Goal: Feedback & Contribution: Contribute content

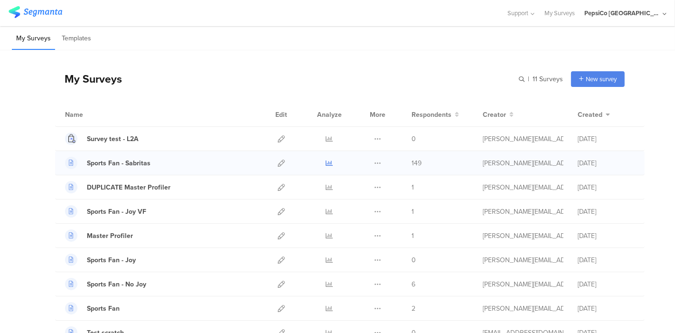
click at [326, 163] on icon at bounding box center [329, 163] width 7 height 7
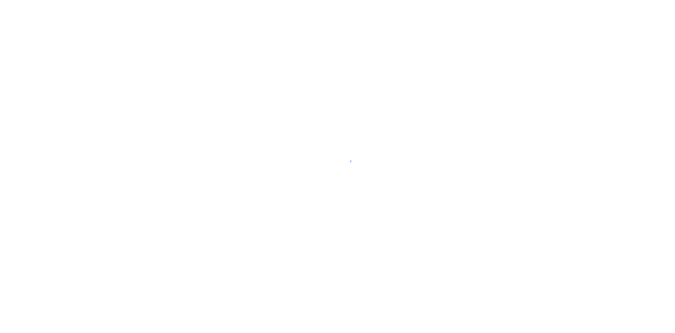
click at [293, 104] on div at bounding box center [337, 166] width 675 height 333
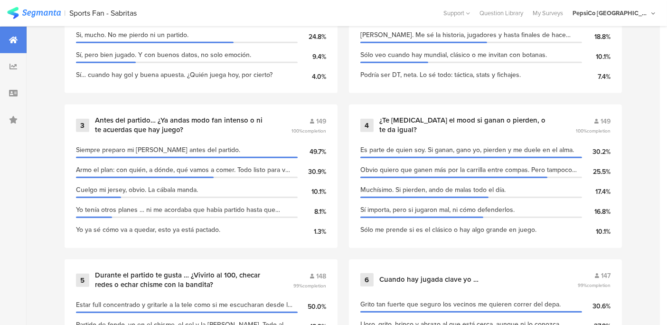
scroll to position [508, 0]
click at [323, 119] on span "149" at bounding box center [321, 121] width 10 height 10
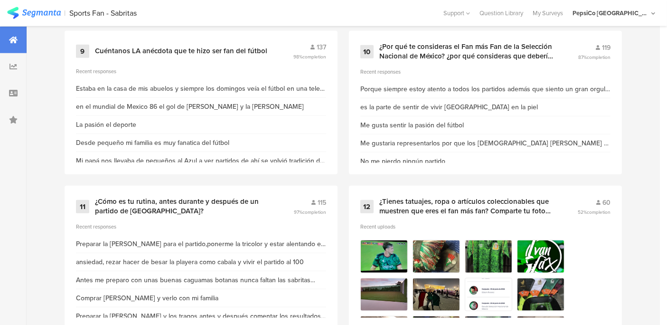
scroll to position [1067, 0]
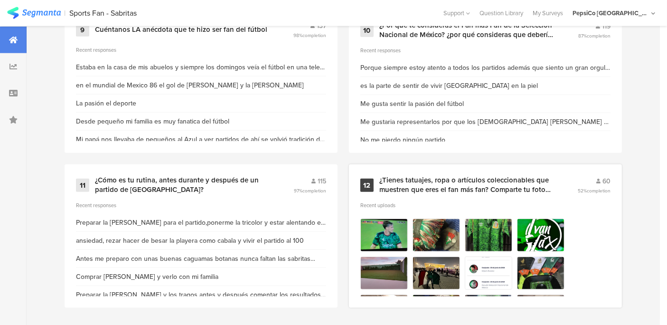
click at [381, 225] on img at bounding box center [383, 234] width 47 height 33
click at [420, 182] on div "¿Tienes tatuajes, ropa o artículos coleccionables que muestren que eres el fan …" at bounding box center [466, 185] width 175 height 19
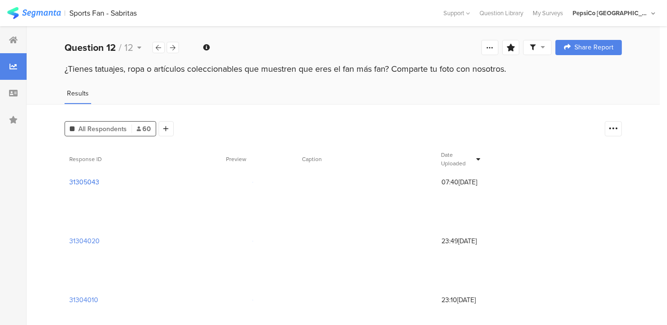
click at [87, 180] on section "31305043" at bounding box center [84, 182] width 30 height 10
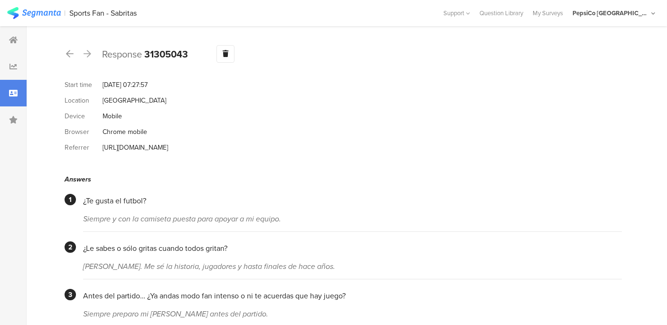
scroll to position [61, 0]
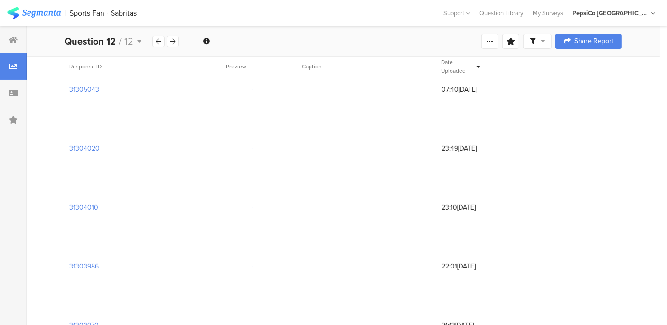
scroll to position [94, 0]
click at [77, 201] on section "31304010" at bounding box center [83, 206] width 29 height 10
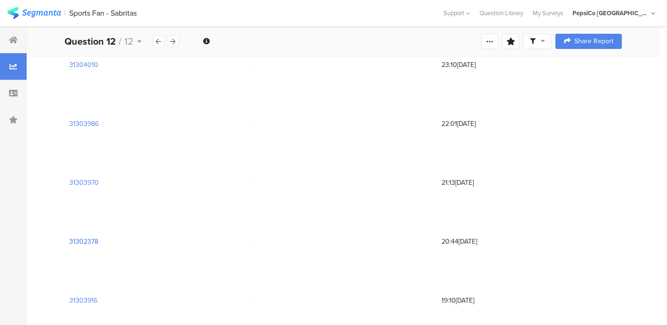
click at [77, 236] on section "31302378" at bounding box center [83, 241] width 29 height 10
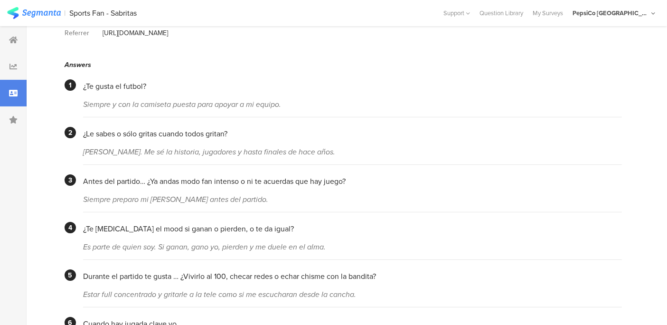
scroll to position [115, 0]
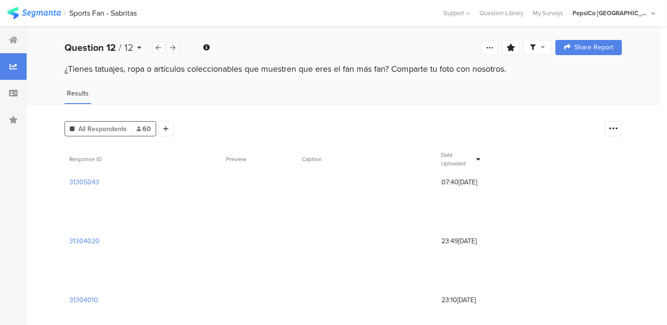
click at [95, 51] on b "Question 12" at bounding box center [90, 47] width 51 height 14
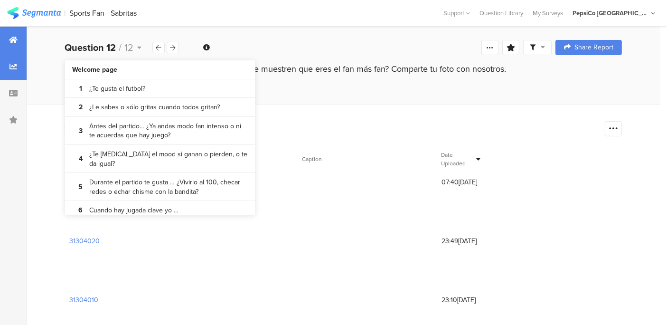
click at [16, 41] on icon at bounding box center [13, 40] width 9 height 8
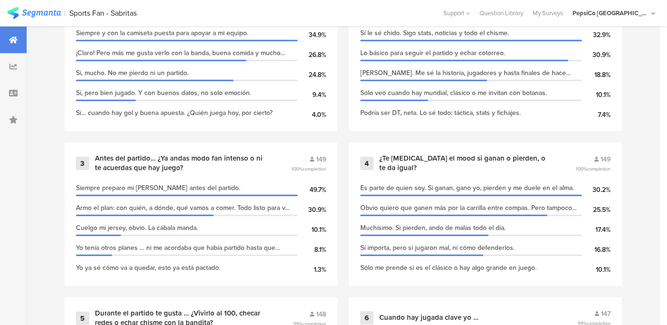
scroll to position [297, 0]
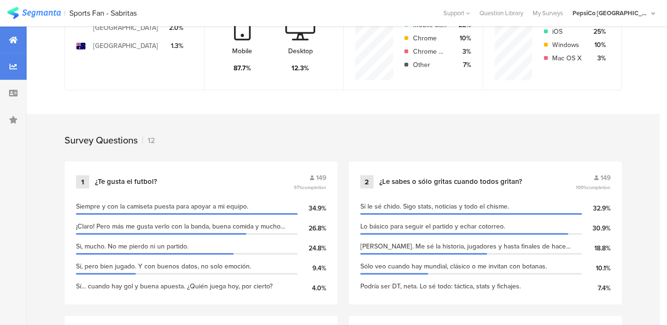
click at [10, 66] on icon at bounding box center [13, 67] width 8 height 8
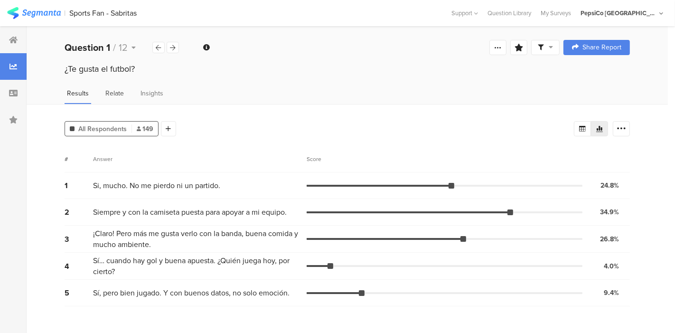
click at [113, 94] on span "Relate" at bounding box center [114, 93] width 19 height 10
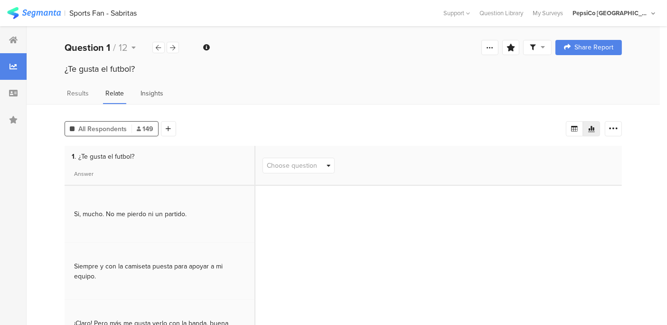
click at [141, 93] on span "Insights" at bounding box center [152, 93] width 23 height 10
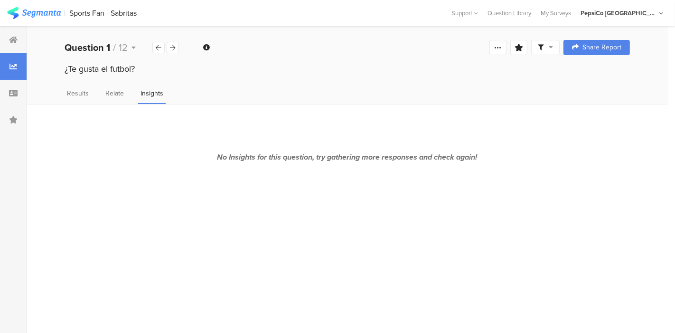
click at [84, 86] on div "¿Te gusta el futbol?" at bounding box center [347, 78] width 641 height 30
click at [78, 90] on span "Results" at bounding box center [78, 93] width 22 height 10
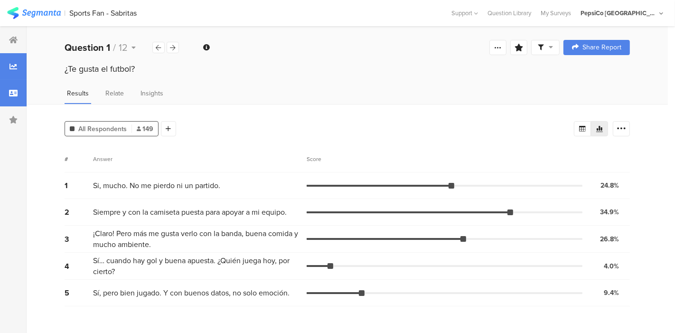
click at [10, 91] on icon at bounding box center [13, 93] width 9 height 8
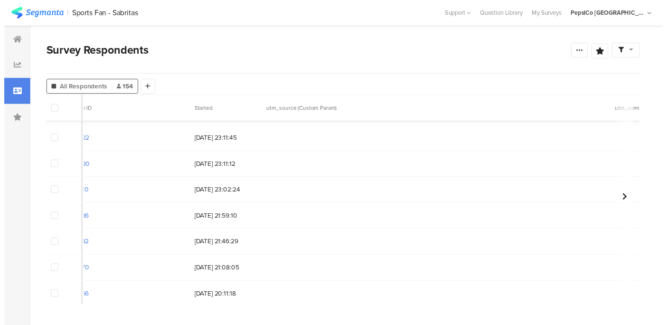
scroll to position [0, 28]
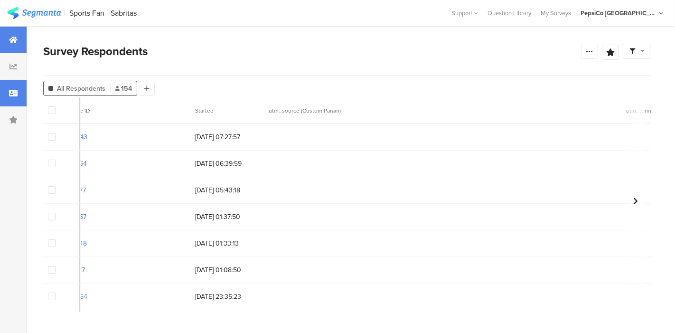
click at [13, 38] on icon at bounding box center [13, 40] width 9 height 8
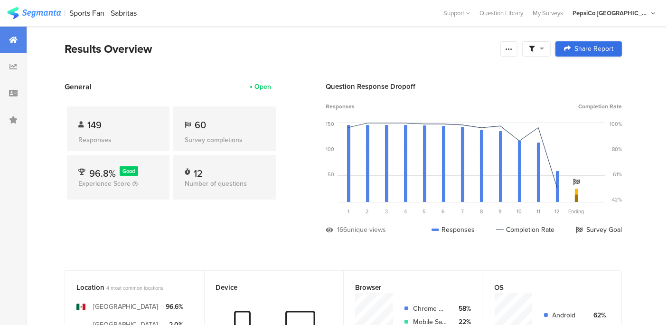
click at [571, 48] on icon at bounding box center [567, 48] width 7 height 7
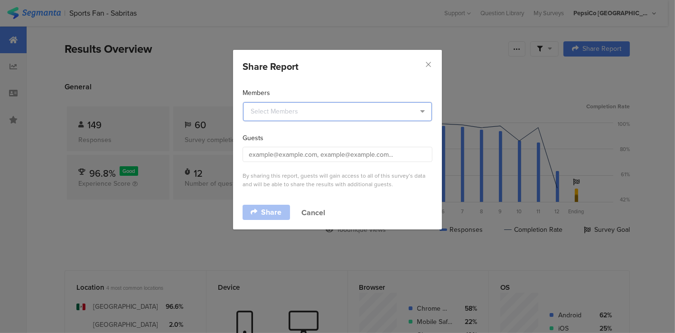
click at [361, 104] on input "dialog" at bounding box center [337, 111] width 189 height 19
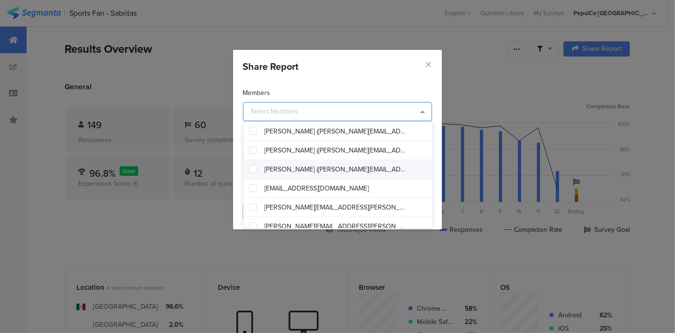
click at [338, 167] on span "Ana Paula Muñoz (ana.munoz@pepsico.com)" at bounding box center [335, 169] width 142 height 9
click at [333, 89] on div "Members" at bounding box center [338, 93] width 190 height 10
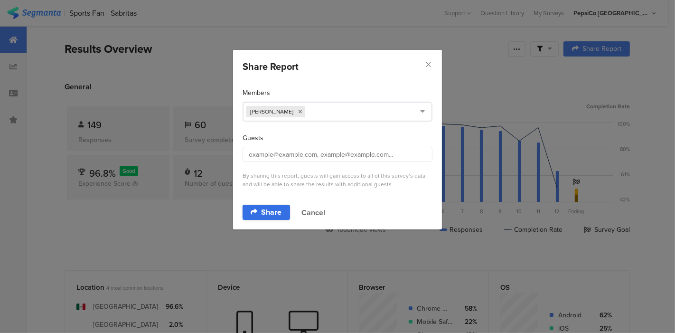
click at [272, 208] on span "Share" at bounding box center [272, 212] width 20 height 8
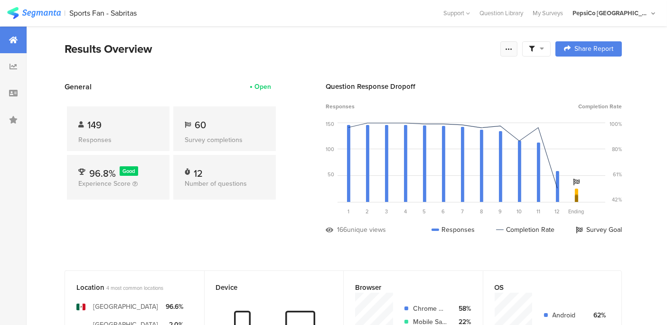
click at [513, 50] on icon at bounding box center [509, 49] width 8 height 8
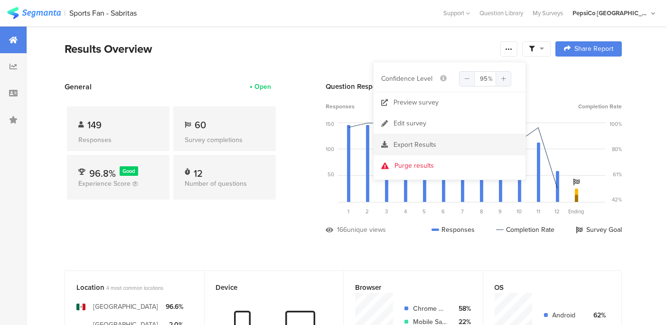
click at [419, 140] on span "Export Results" at bounding box center [415, 145] width 43 height 10
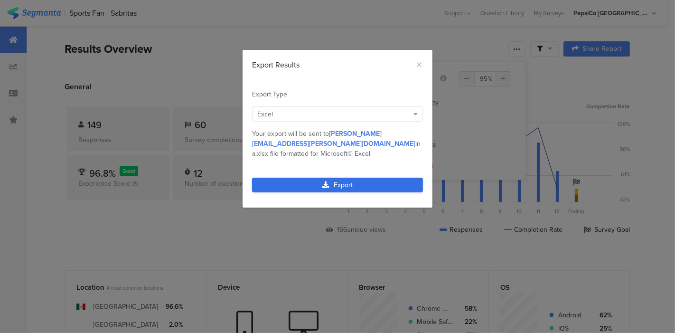
click at [363, 178] on link "Export" at bounding box center [337, 185] width 171 height 15
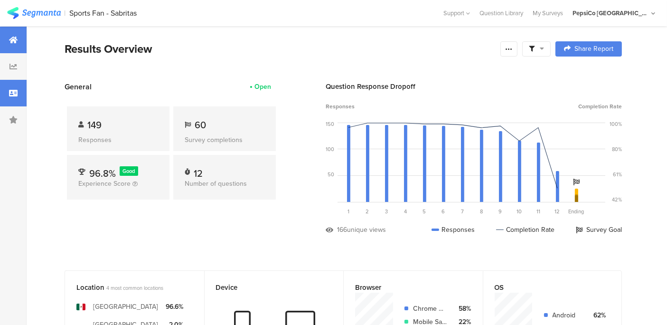
click at [16, 94] on icon at bounding box center [13, 93] width 9 height 8
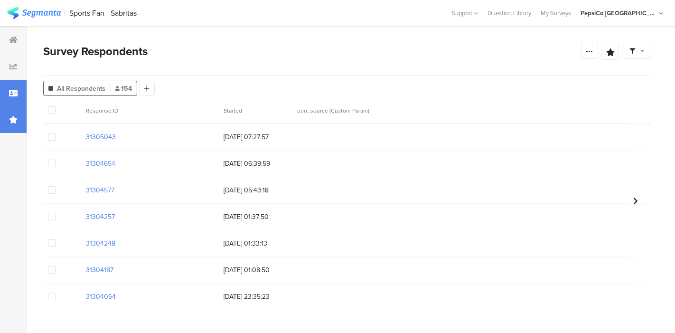
click at [14, 119] on icon at bounding box center [13, 120] width 9 height 8
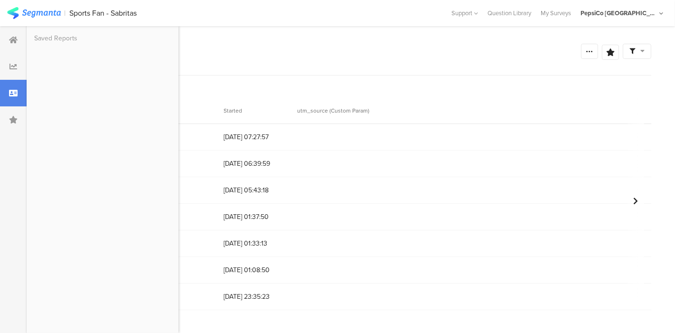
click at [250, 51] on div "Survey Respondents" at bounding box center [312, 51] width 538 height 17
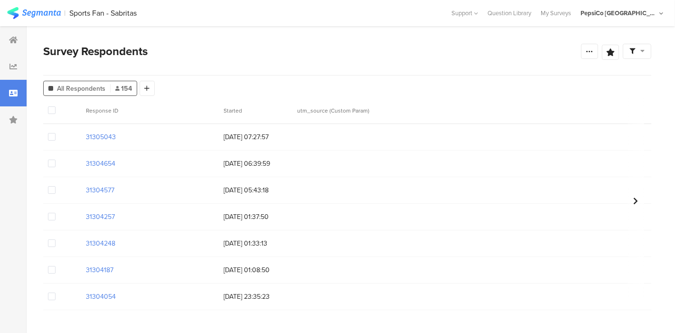
click at [638, 45] on div at bounding box center [637, 51] width 28 height 15
click at [400, 40] on section "Survey Respondents Confidence Level 95 % Preview survey Edit survey Export Resu…" at bounding box center [347, 179] width 641 height 307
click at [243, 110] on span "Started" at bounding box center [252, 110] width 57 height 9
click at [244, 119] on section "Started" at bounding box center [256, 110] width 74 height 26
click at [289, 112] on section "Started" at bounding box center [256, 110] width 74 height 26
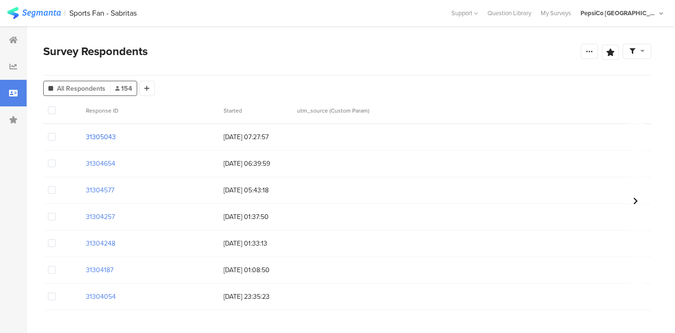
click at [101, 135] on section "31305043" at bounding box center [101, 137] width 30 height 10
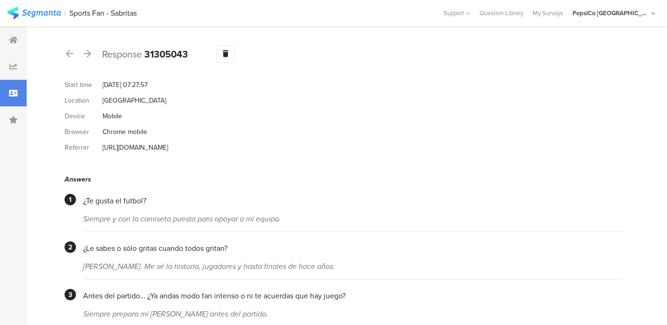
click at [15, 94] on icon at bounding box center [13, 93] width 9 height 8
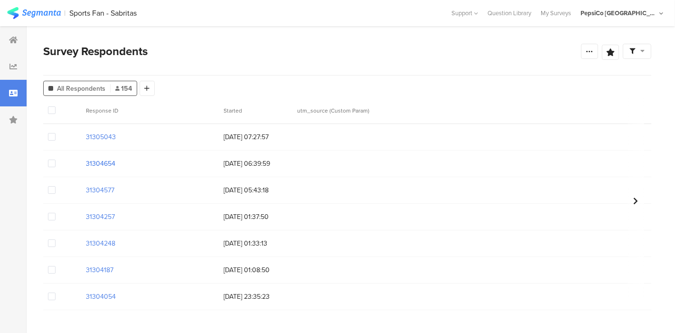
click at [105, 161] on section "31304654" at bounding box center [100, 164] width 29 height 10
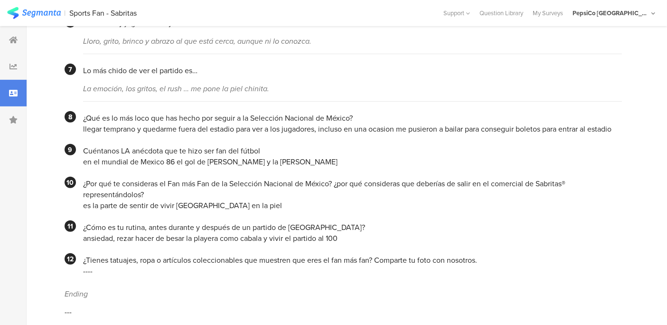
scroll to position [0, 1]
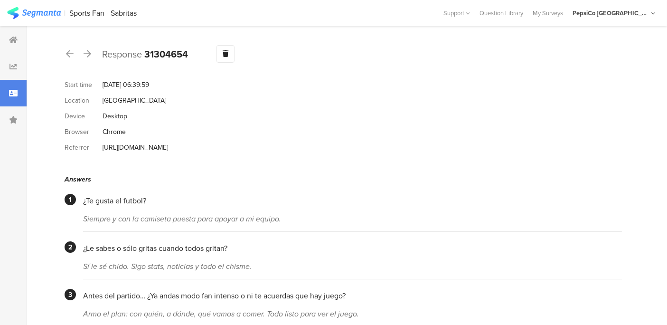
click at [12, 86] on div at bounding box center [13, 93] width 27 height 27
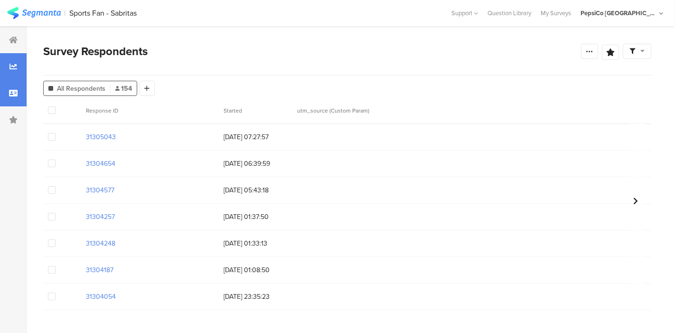
click at [6, 66] on div at bounding box center [13, 66] width 27 height 27
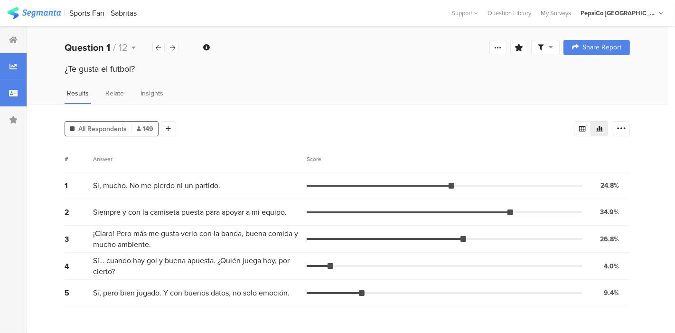
click at [8, 84] on div at bounding box center [13, 93] width 27 height 27
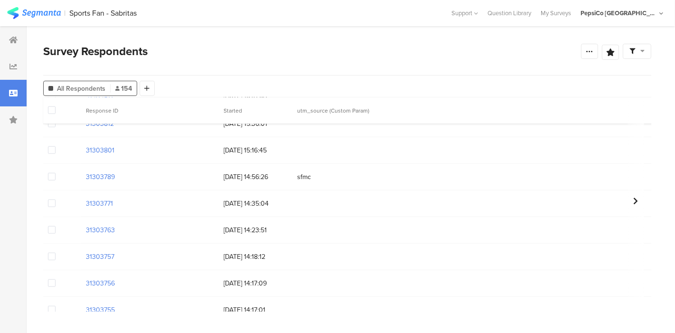
scroll to position [810, 0]
click at [307, 172] on div "sfmc" at bounding box center [470, 177] width 357 height 19
click at [637, 55] on span at bounding box center [636, 51] width 15 height 9
click at [601, 101] on span "Edit Sample" at bounding box center [589, 103] width 34 height 9
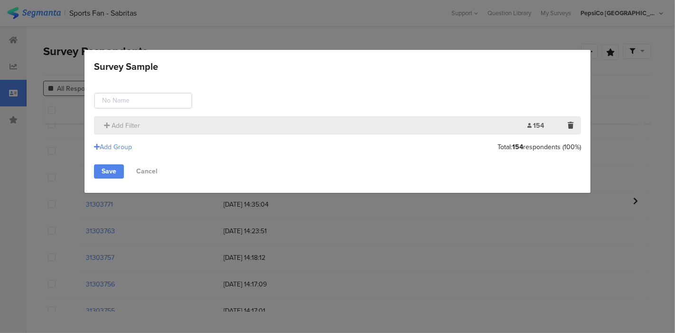
click at [363, 132] on section "Add Filter 154 Limit:" at bounding box center [338, 125] width 488 height 18
click at [118, 145] on div "Add Group" at bounding box center [113, 147] width 38 height 10
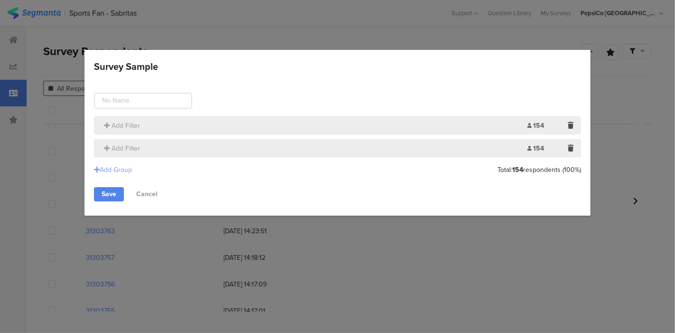
click at [118, 145] on span "Add Filter" at bounding box center [126, 148] width 28 height 10
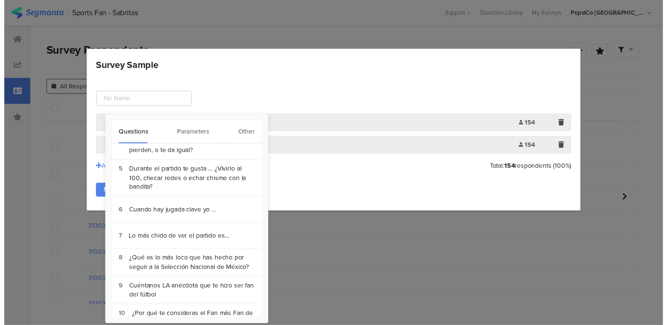
scroll to position [66, 0]
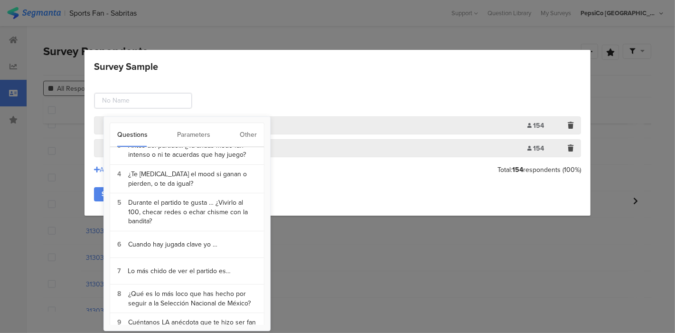
click at [188, 130] on div "Parameters" at bounding box center [193, 135] width 33 height 24
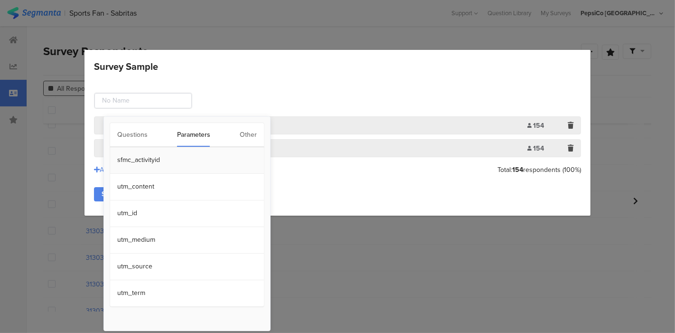
click at [177, 159] on section "sfmc_activityid" at bounding box center [187, 160] width 154 height 27
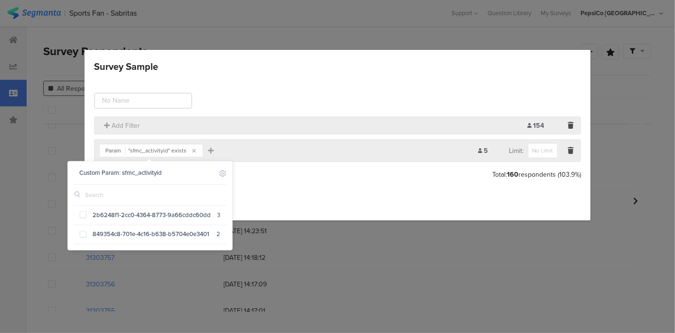
click at [575, 126] on div "Survey Sample" at bounding box center [570, 125] width 10 height 11
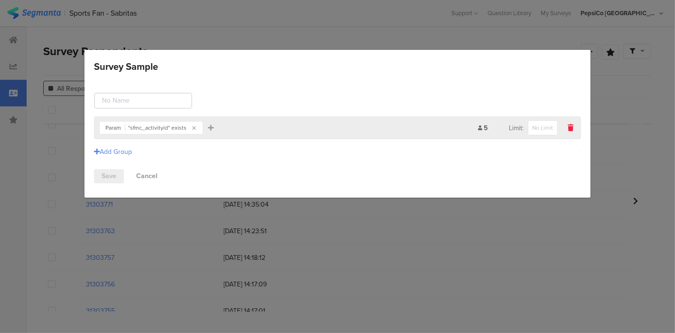
click at [572, 127] on icon "Survey Sample" at bounding box center [571, 127] width 6 height 7
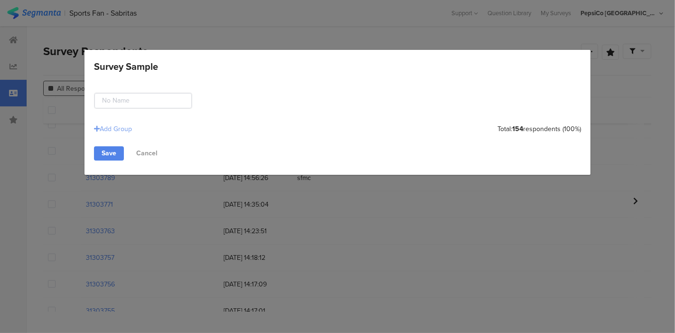
click at [114, 130] on div "Add Group" at bounding box center [113, 129] width 38 height 10
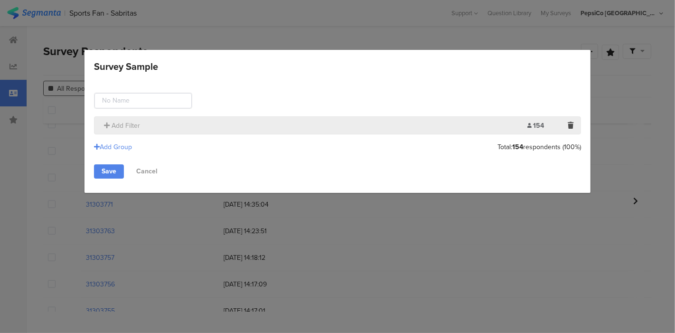
click at [162, 122] on div "Add Filter" at bounding box center [313, 126] width 429 height 10
click at [120, 146] on div "Add Group" at bounding box center [113, 147] width 38 height 10
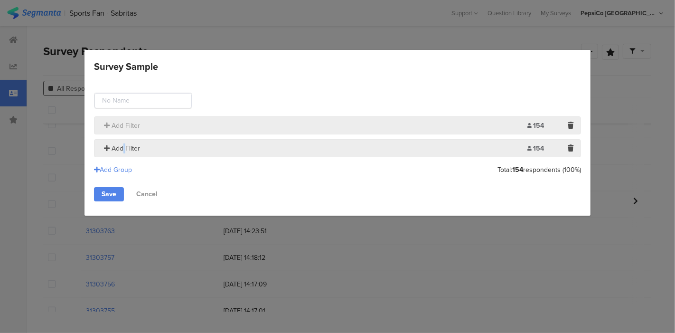
click at [124, 146] on span "Add Filter" at bounding box center [126, 148] width 28 height 10
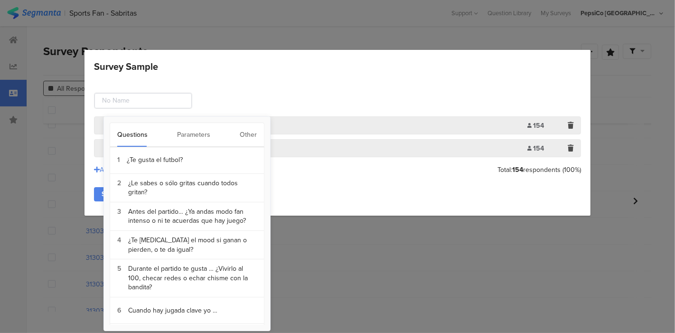
click at [187, 135] on div "Parameters" at bounding box center [193, 135] width 33 height 24
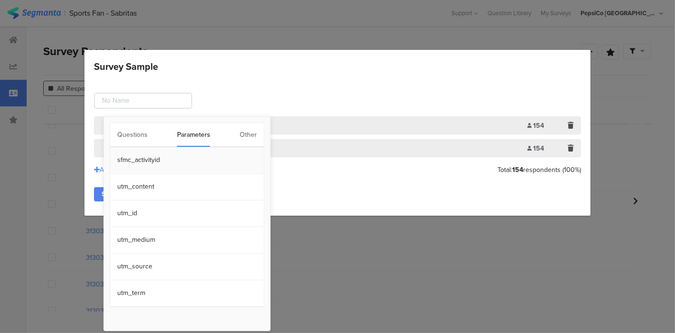
click at [123, 161] on section "sfmc_activityid" at bounding box center [187, 160] width 154 height 27
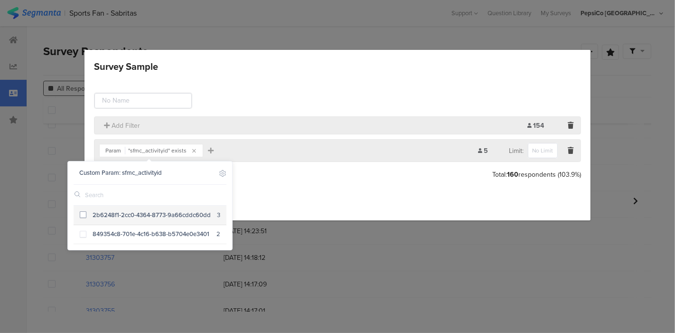
click at [81, 216] on span at bounding box center [83, 214] width 7 height 7
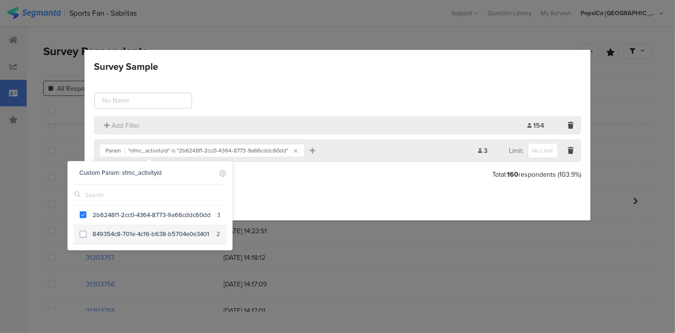
click at [83, 231] on span at bounding box center [83, 234] width 7 height 7
click at [291, 180] on div "Add Group Total: 160 respondents (103.9%)" at bounding box center [338, 175] width 488 height 16
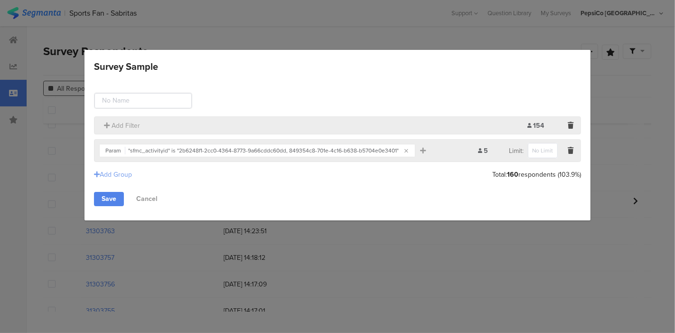
click at [122, 176] on div "Add Group" at bounding box center [113, 174] width 38 height 10
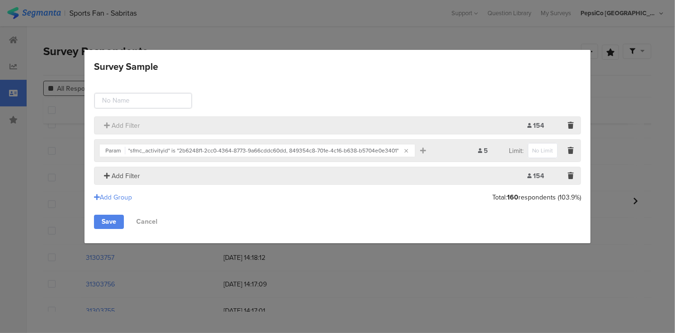
click at [123, 175] on span "Add Filter" at bounding box center [126, 176] width 28 height 10
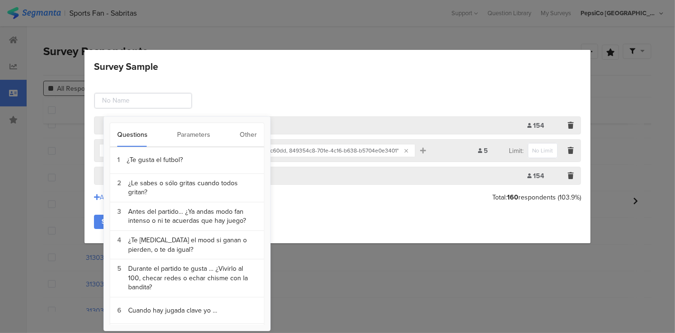
click at [249, 134] on div "Other" at bounding box center [248, 135] width 17 height 24
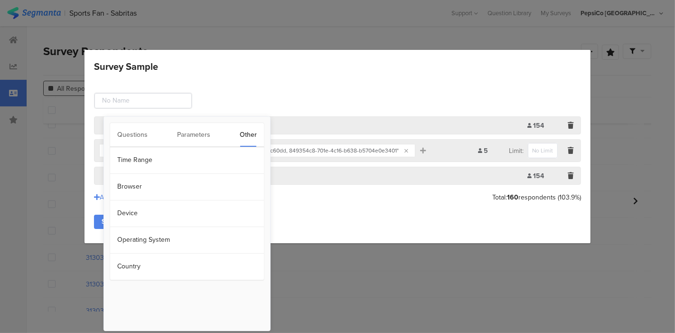
click at [196, 134] on div "Parameters" at bounding box center [193, 135] width 33 height 24
click at [134, 268] on section "utm_source" at bounding box center [187, 266] width 154 height 27
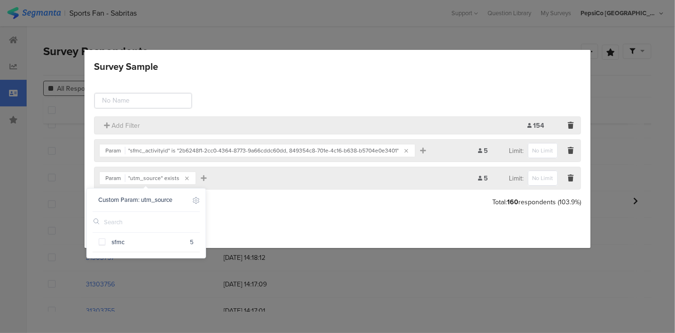
click at [316, 220] on div "Save Cancel" at bounding box center [338, 226] width 488 height 14
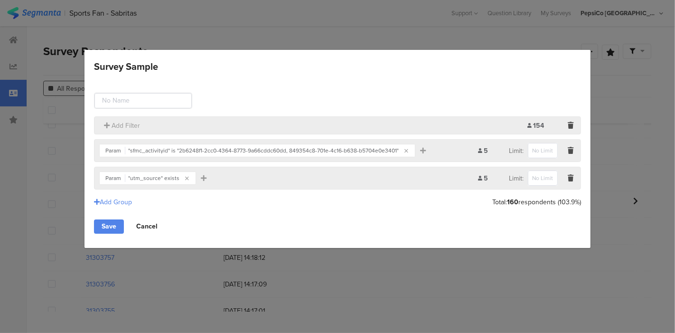
click at [141, 223] on link "Cancel" at bounding box center [147, 226] width 37 height 14
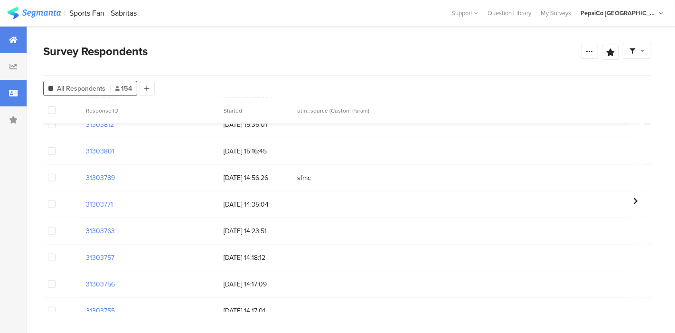
click at [13, 39] on icon at bounding box center [13, 40] width 9 height 8
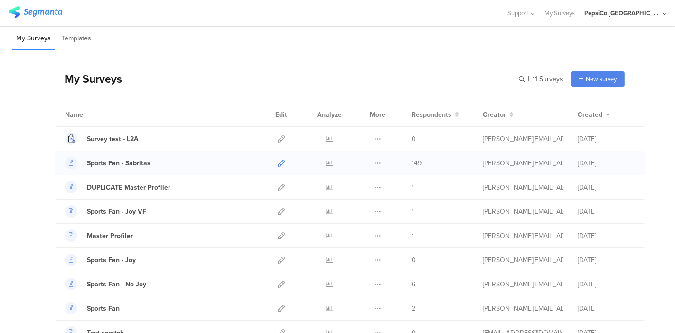
click at [278, 160] on icon at bounding box center [281, 163] width 7 height 7
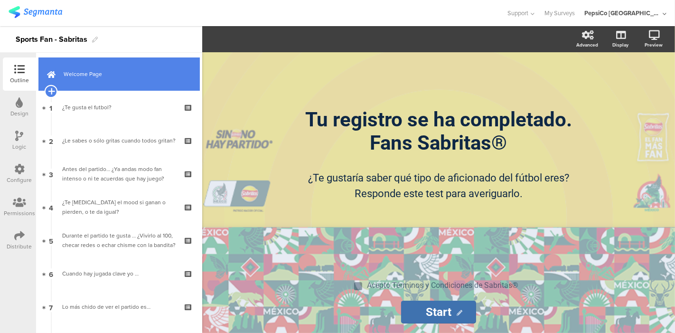
click at [50, 88] on icon at bounding box center [51, 91] width 6 height 9
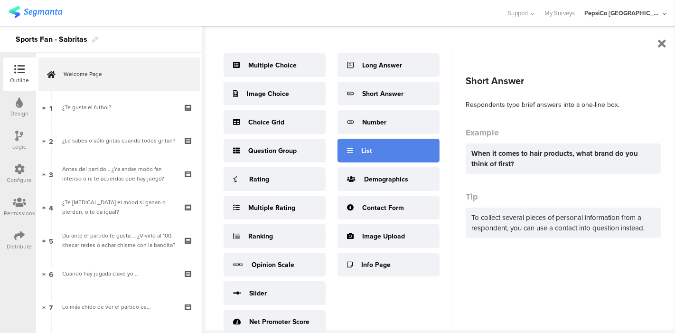
scroll to position [32, 0]
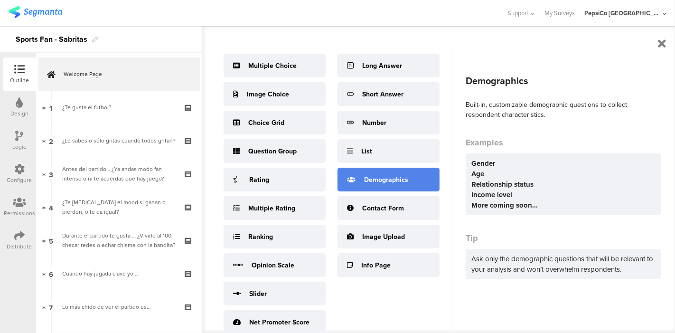
click at [377, 175] on div "Demographics" at bounding box center [386, 180] width 44 height 10
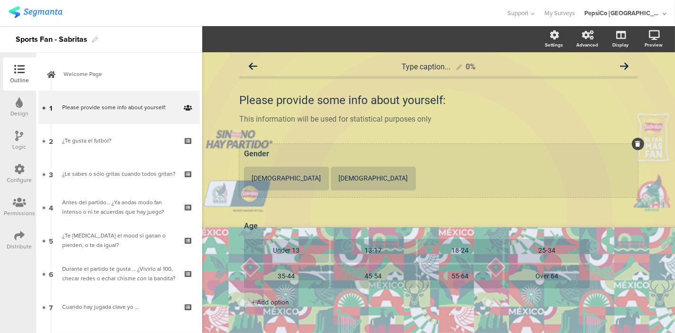
click at [636, 141] on icon at bounding box center [638, 144] width 5 height 6
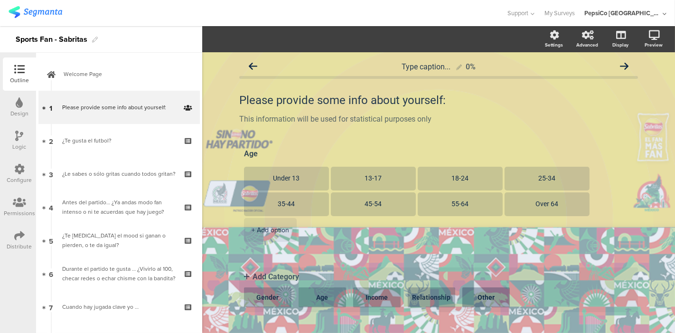
click at [489, 287] on button "Other" at bounding box center [485, 297] width 47 height 20
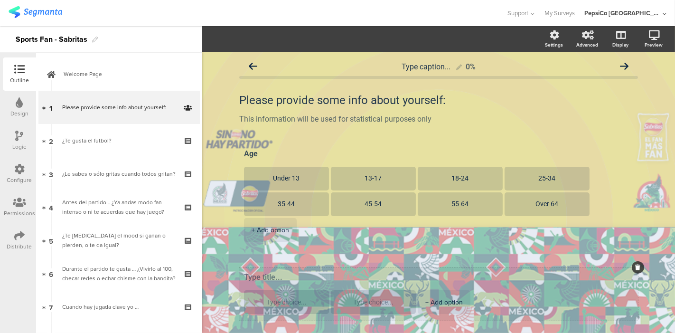
click at [297, 272] on textarea at bounding box center [438, 276] width 389 height 9
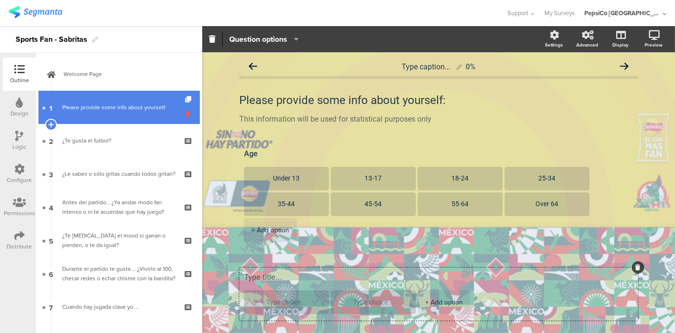
click at [185, 112] on icon at bounding box center [189, 113] width 8 height 9
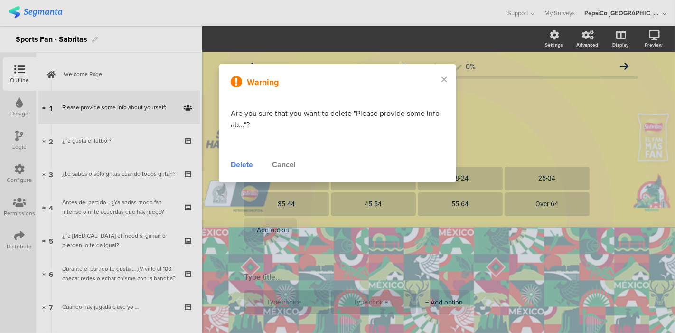
click at [240, 163] on div "Delete" at bounding box center [242, 164] width 22 height 11
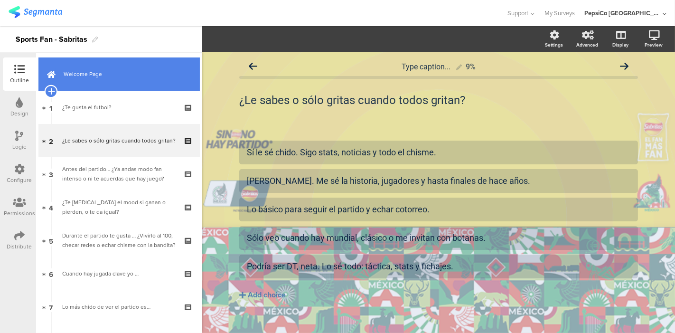
click at [48, 90] on icon at bounding box center [51, 91] width 6 height 9
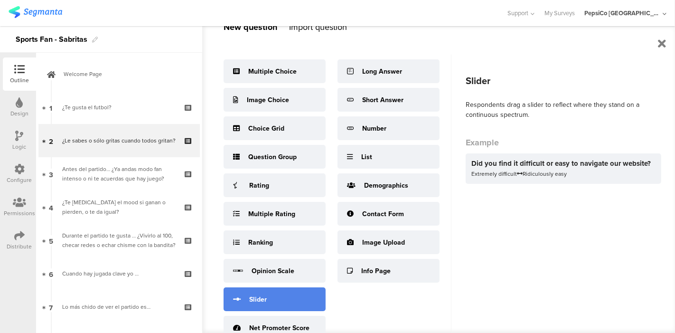
scroll to position [33, 0]
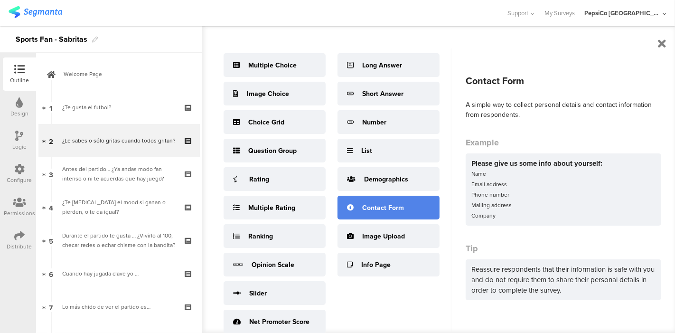
click at [368, 206] on div "Contact Form" at bounding box center [383, 208] width 42 height 10
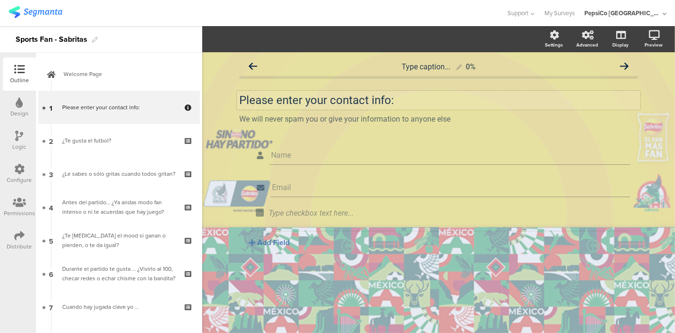
click at [390, 101] on div "Please enter your contact info: Please enter your contact info:" at bounding box center [439, 100] width 404 height 19
click at [390, 101] on p "Please enter your contact info:" at bounding box center [438, 100] width 399 height 14
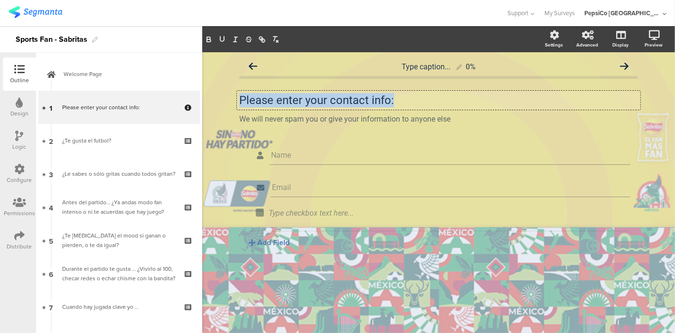
click at [390, 101] on p "Please enter your contact info:" at bounding box center [438, 100] width 399 height 14
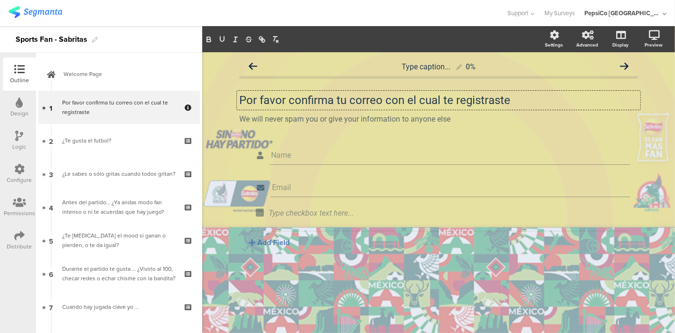
click at [0, 0] on icon at bounding box center [0, 0] width 0 height 0
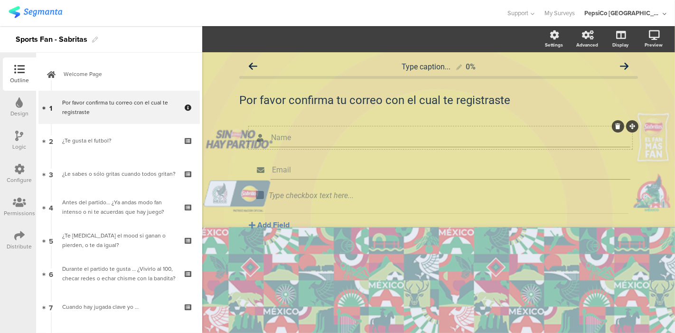
click at [618, 128] on icon at bounding box center [618, 126] width 5 height 6
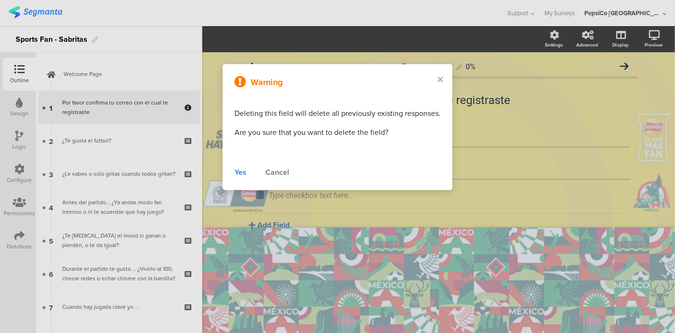
click at [245, 174] on div "Yes" at bounding box center [241, 172] width 12 height 11
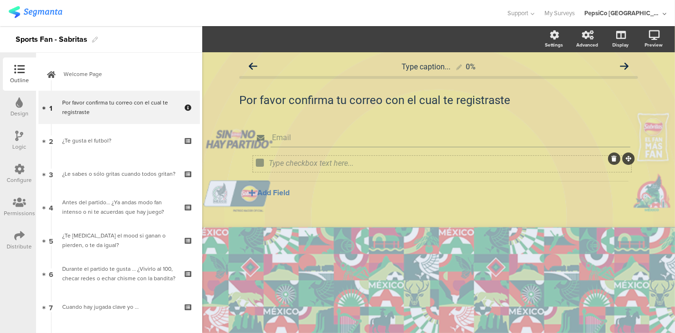
click at [613, 158] on icon at bounding box center [614, 159] width 5 height 6
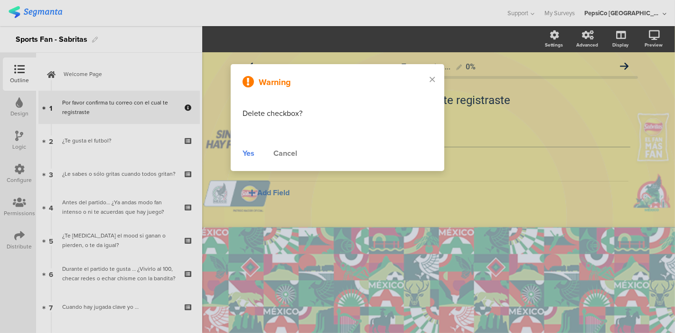
click at [249, 155] on div "Yes" at bounding box center [249, 153] width 12 height 11
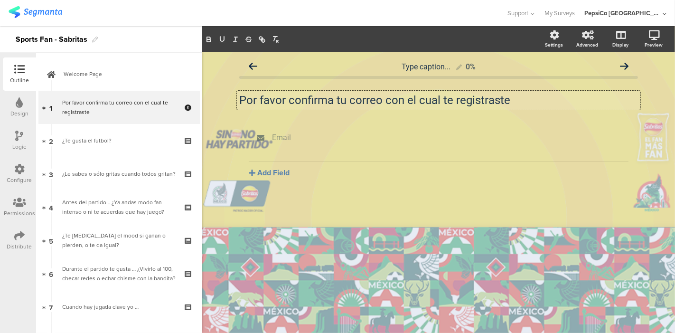
click at [345, 98] on div "Por favor confirma tu correo con el cual te registraste Por favor confirma tu c…" at bounding box center [439, 100] width 404 height 19
click at [141, 44] on div "Sports Fan - Sabritas" at bounding box center [101, 39] width 202 height 27
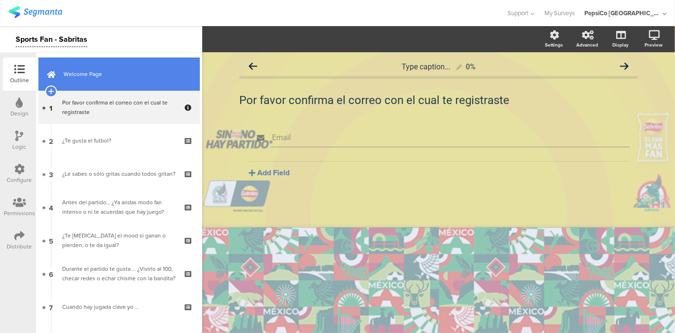
click at [105, 71] on span "Welcome Page" at bounding box center [125, 73] width 122 height 9
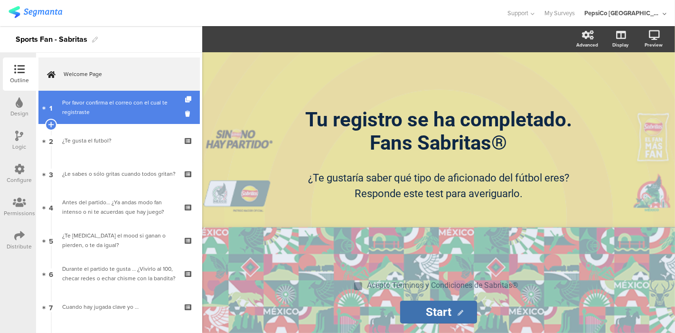
click at [101, 95] on link "1 Por favor confirma el correo con el cual te registraste" at bounding box center [118, 107] width 161 height 33
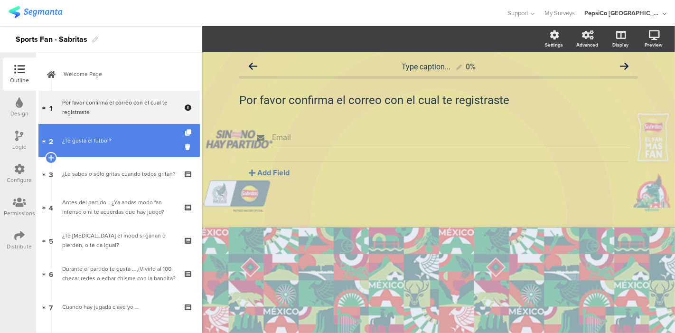
click at [97, 129] on link "2 ¿Te gusta el futbol?" at bounding box center [118, 140] width 161 height 33
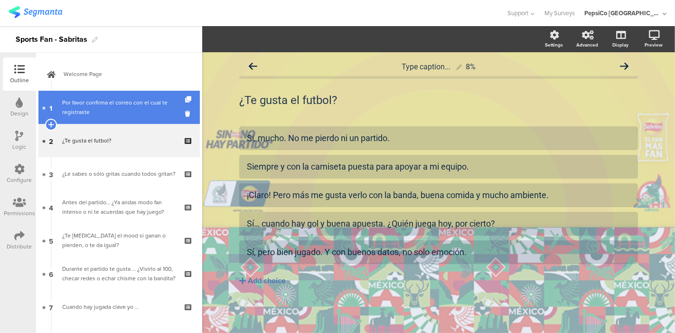
click at [97, 104] on div "Por favor confirma el correo con el cual te registraste" at bounding box center [118, 107] width 113 height 19
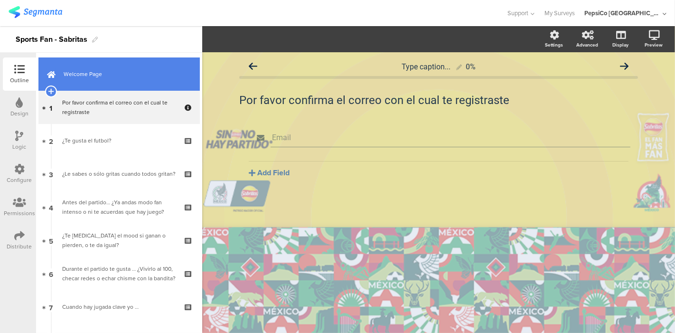
click at [89, 75] on span "Welcome Page" at bounding box center [125, 73] width 122 height 9
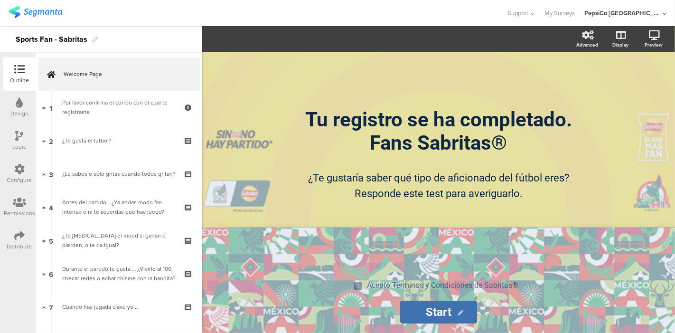
click at [21, 234] on icon at bounding box center [19, 235] width 10 height 10
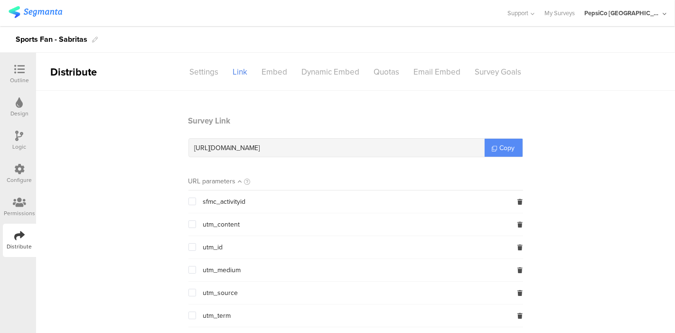
click at [504, 148] on span "Copy" at bounding box center [507, 148] width 15 height 10
click at [27, 106] on div "Design" at bounding box center [19, 107] width 33 height 33
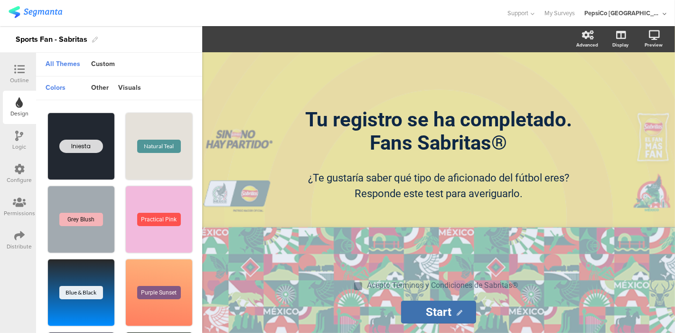
click at [16, 74] on icon at bounding box center [19, 69] width 10 height 10
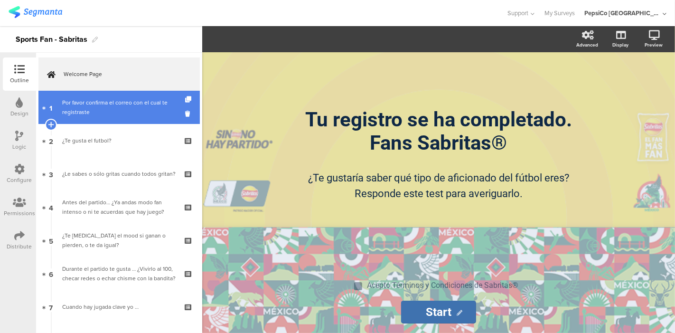
click at [126, 107] on div "Por favor confirma el correo con el cual te registraste" at bounding box center [118, 107] width 113 height 19
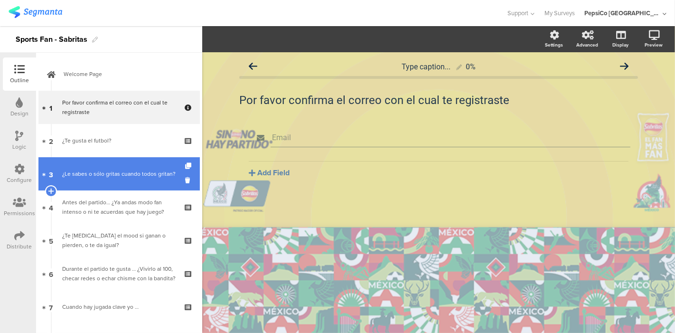
click at [123, 178] on div "¿Le sabes o sólo gritas cuando todos gritan?" at bounding box center [118, 173] width 113 height 9
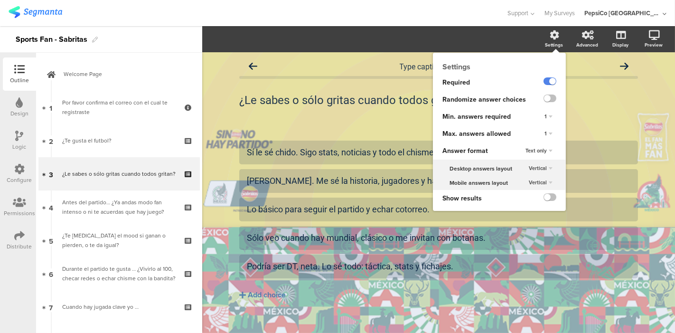
click at [542, 49] on div "Settings" at bounding box center [558, 40] width 33 height 24
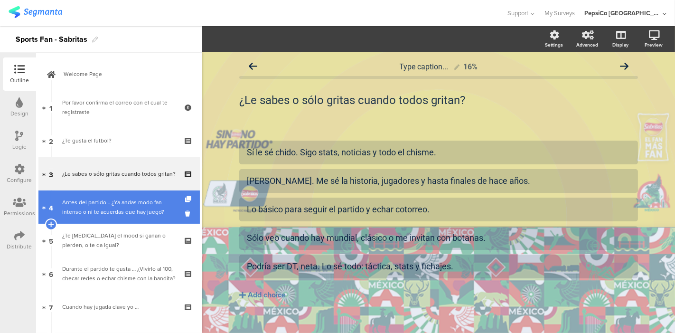
click at [90, 213] on div "Antes del partido… ¿Ya andas modo fan intenso o ni te acuerdas que hay juego?" at bounding box center [118, 206] width 113 height 19
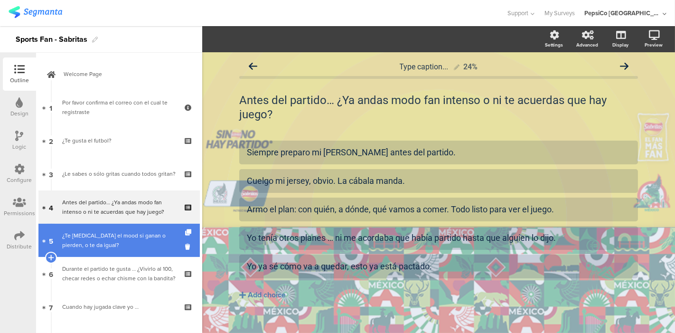
click at [111, 246] on div "¿Te cambia el mood si ganan o pierden, o te da igual?" at bounding box center [118, 240] width 113 height 19
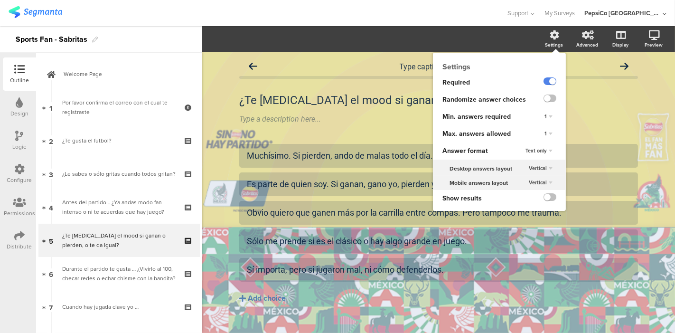
click at [550, 30] on icon at bounding box center [554, 34] width 9 height 9
click at [546, 99] on label at bounding box center [550, 98] width 13 height 8
click at [0, 0] on input "checkbox" at bounding box center [0, 0] width 0 height 0
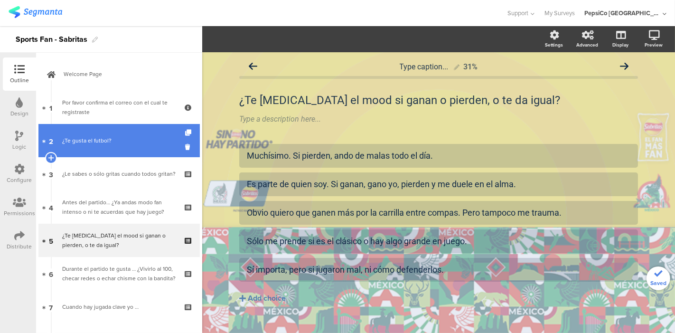
click at [113, 142] on div "¿Te gusta el futbol?" at bounding box center [118, 140] width 113 height 9
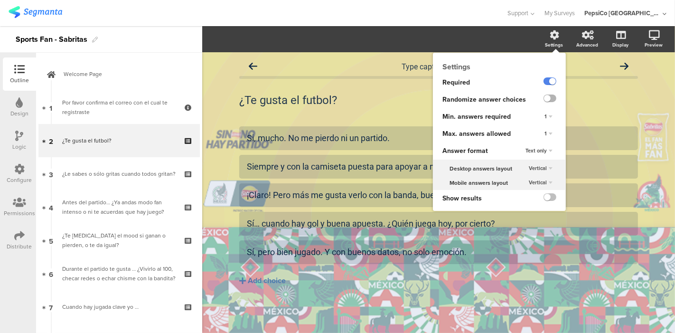
click at [548, 100] on label at bounding box center [550, 98] width 13 height 8
click at [0, 0] on input "checkbox" at bounding box center [0, 0] width 0 height 0
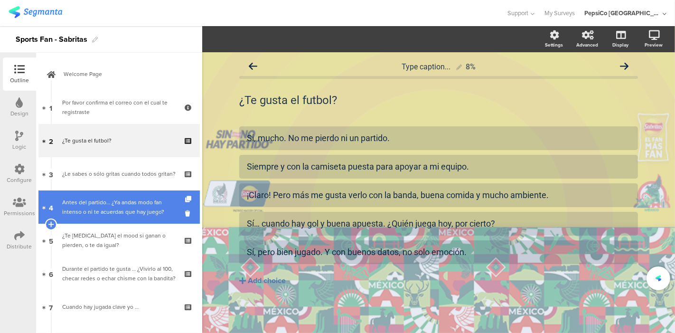
click at [122, 204] on div "Antes del partido… ¿Ya andas modo fan intenso o ni te acuerdas que hay juego?" at bounding box center [118, 206] width 113 height 19
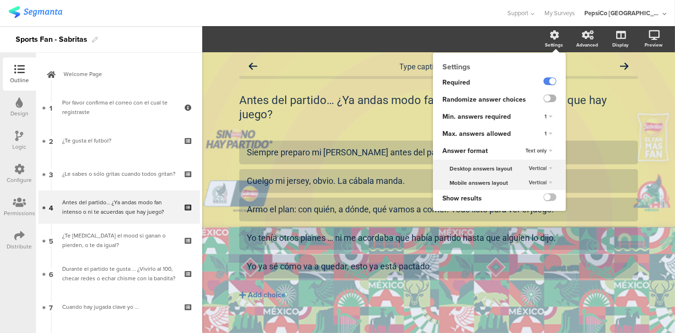
click at [544, 97] on label at bounding box center [550, 98] width 13 height 8
click at [0, 0] on input "checkbox" at bounding box center [0, 0] width 0 height 0
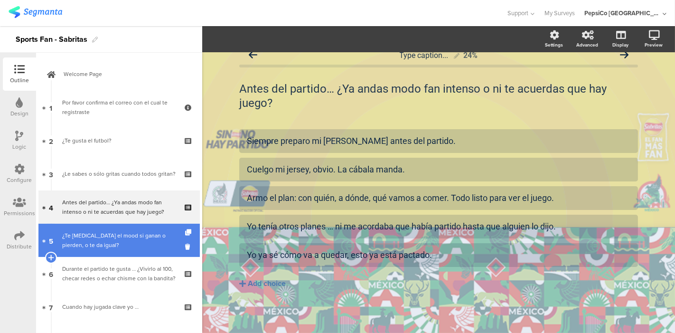
click at [131, 242] on div "¿Te cambia el mood si ganan o pierden, o te da igual?" at bounding box center [118, 240] width 113 height 19
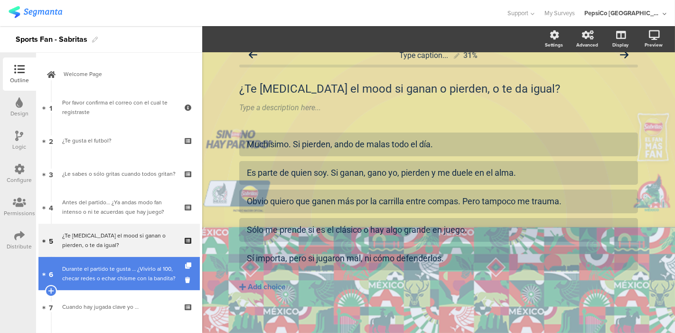
click at [119, 266] on div "Durante el partido te gusta … ¿Vivirlo al 100, checar redes o echar chisme con …" at bounding box center [118, 273] width 113 height 19
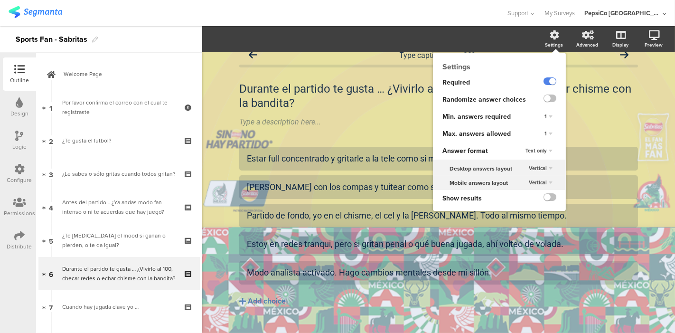
click at [545, 45] on div "Settings" at bounding box center [554, 44] width 18 height 7
click at [544, 99] on label at bounding box center [550, 98] width 13 height 8
click at [0, 0] on input "checkbox" at bounding box center [0, 0] width 0 height 0
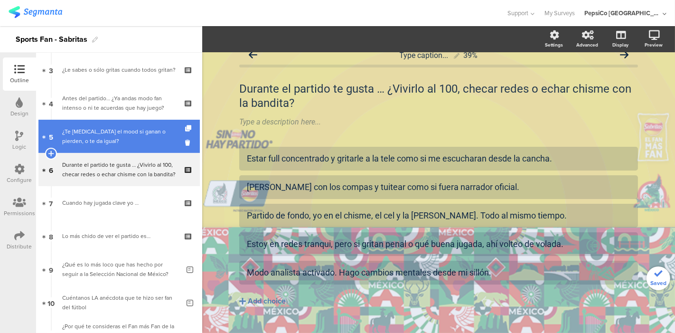
scroll to position [104, 0]
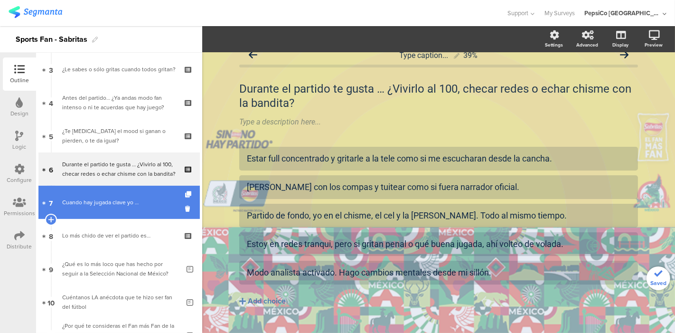
click at [111, 210] on link "7 Cuando hay jugada clave yo …" at bounding box center [118, 202] width 161 height 33
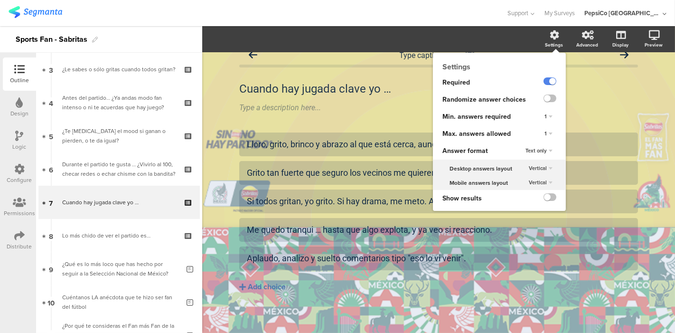
click at [550, 38] on icon at bounding box center [554, 34] width 9 height 9
click at [544, 97] on label at bounding box center [550, 98] width 13 height 8
click at [0, 0] on input "checkbox" at bounding box center [0, 0] width 0 height 0
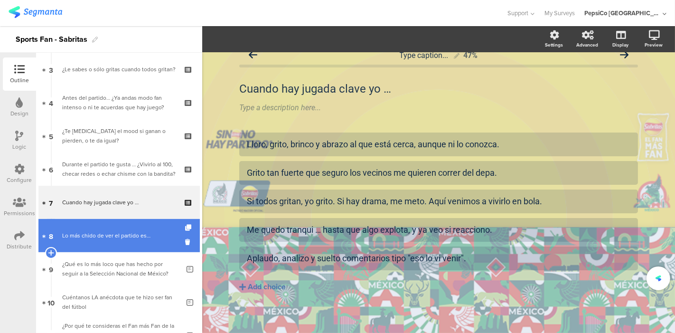
click at [80, 231] on div "Lo más chido de ver el partido es…" at bounding box center [118, 235] width 113 height 9
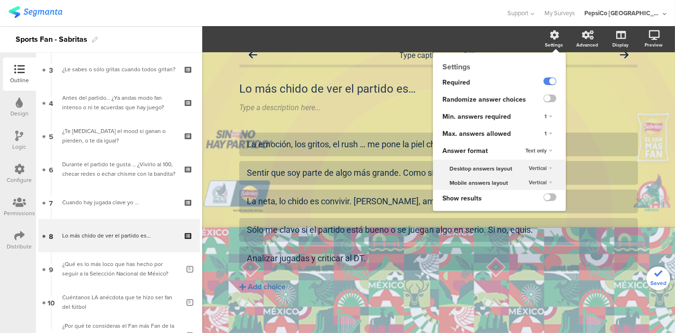
click at [551, 38] on icon at bounding box center [554, 34] width 9 height 9
click at [545, 100] on label at bounding box center [550, 98] width 13 height 8
click at [0, 0] on input "checkbox" at bounding box center [0, 0] width 0 height 0
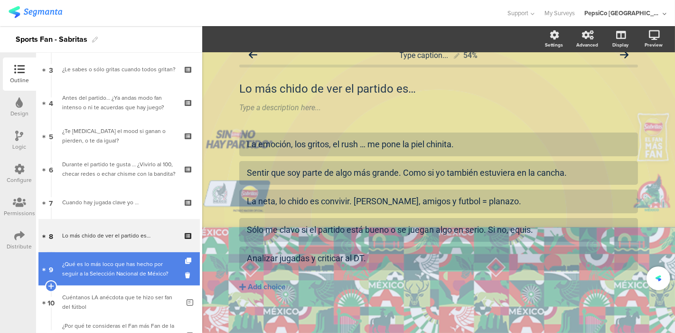
click at [97, 272] on div "¿Qué es lo más loco que has hecho por seguir a la Selección Nacional de México?" at bounding box center [120, 268] width 117 height 19
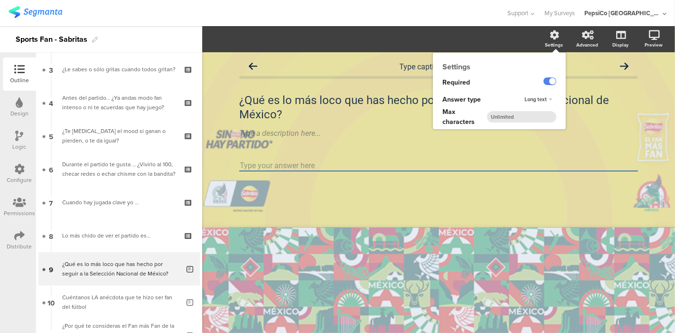
click at [556, 38] on icon at bounding box center [554, 34] width 9 height 9
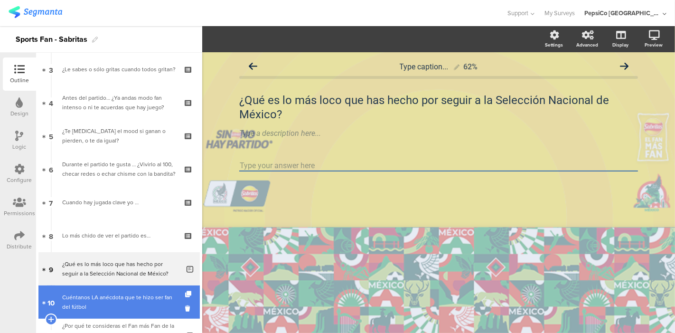
click at [103, 299] on div "Cuéntanos LA anécdota que te hizo ser fan del fútbol" at bounding box center [120, 301] width 117 height 19
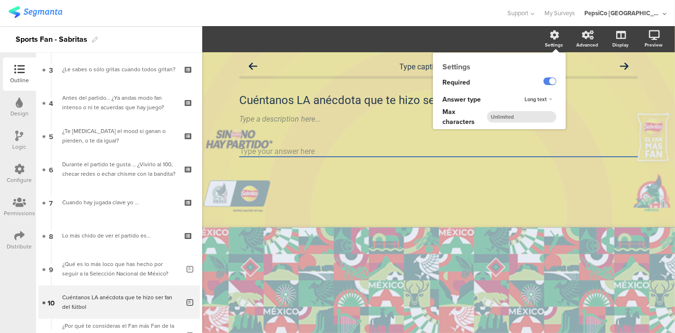
click at [557, 42] on div "Settings" at bounding box center [554, 44] width 18 height 7
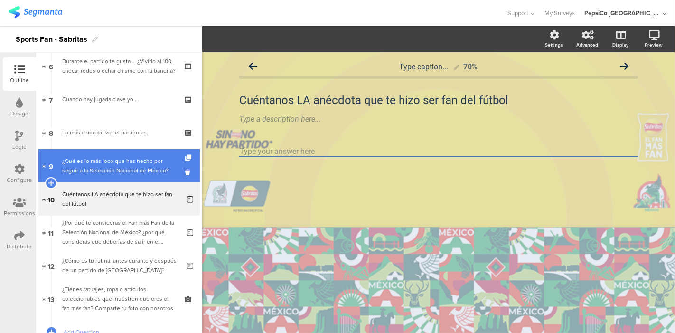
scroll to position [207, 0]
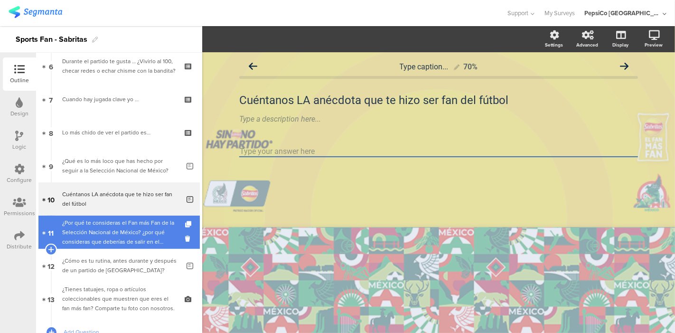
click at [113, 228] on div "¿Por qué te consideras el Fan más Fan de la Selección Nacional de México? ¿por …" at bounding box center [120, 232] width 117 height 28
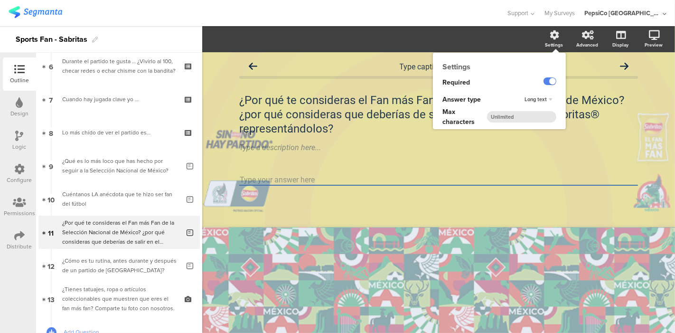
click at [550, 43] on div "Settings" at bounding box center [554, 44] width 18 height 7
click at [540, 100] on span "Long text" at bounding box center [536, 99] width 22 height 8
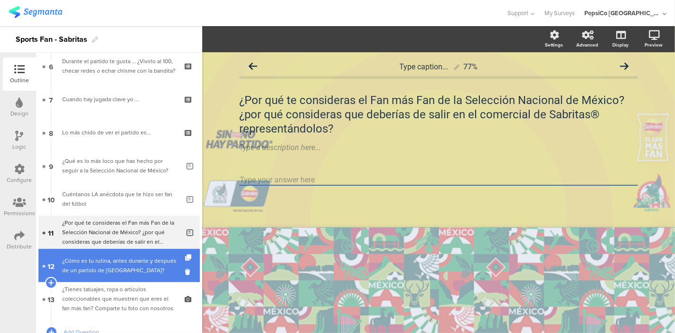
click at [99, 276] on link "12 ¿Cómo es tu rutina, antes durante y después de un partido de México?" at bounding box center [118, 265] width 161 height 33
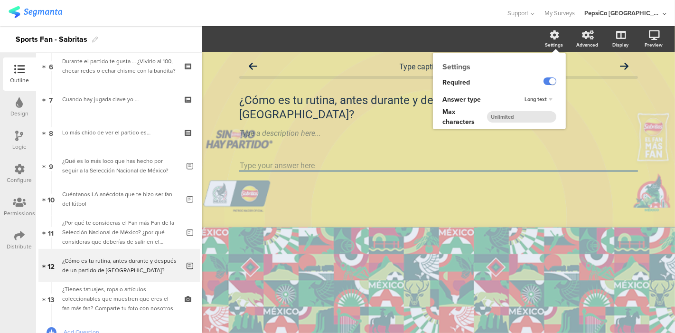
click at [553, 41] on div "Settings" at bounding box center [554, 44] width 18 height 7
click at [552, 39] on icon at bounding box center [554, 34] width 9 height 9
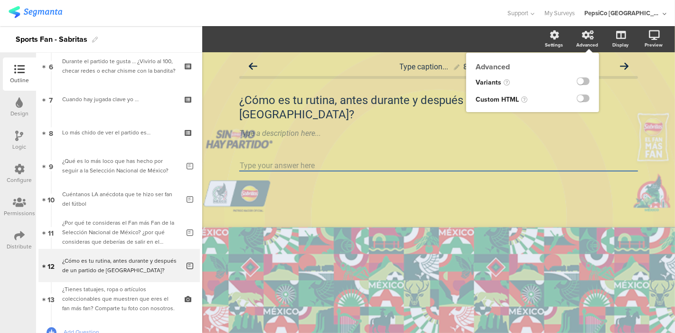
click at [590, 41] on div "Advanced" at bounding box center [587, 44] width 22 height 7
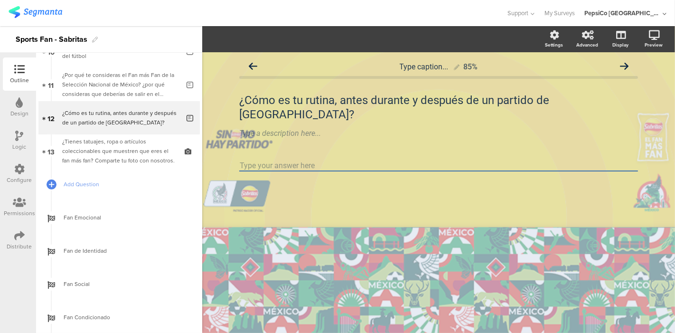
scroll to position [354, 0]
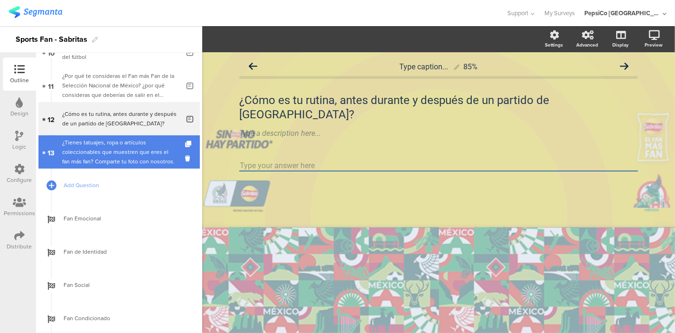
click at [116, 152] on div "¿Tienes tatuajes, ropa o artículos coleccionables que muestren que eres el fan …" at bounding box center [118, 152] width 113 height 28
